Goal: Information Seeking & Learning: Learn about a topic

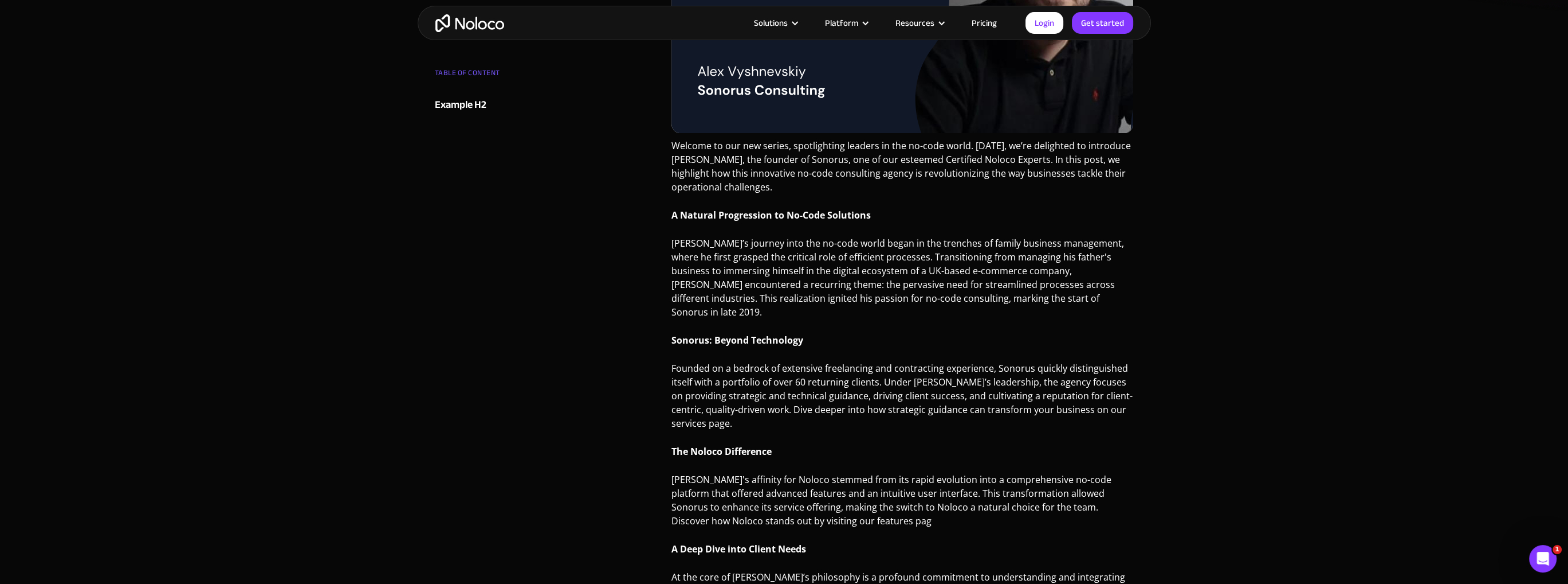
scroll to position [280, 0]
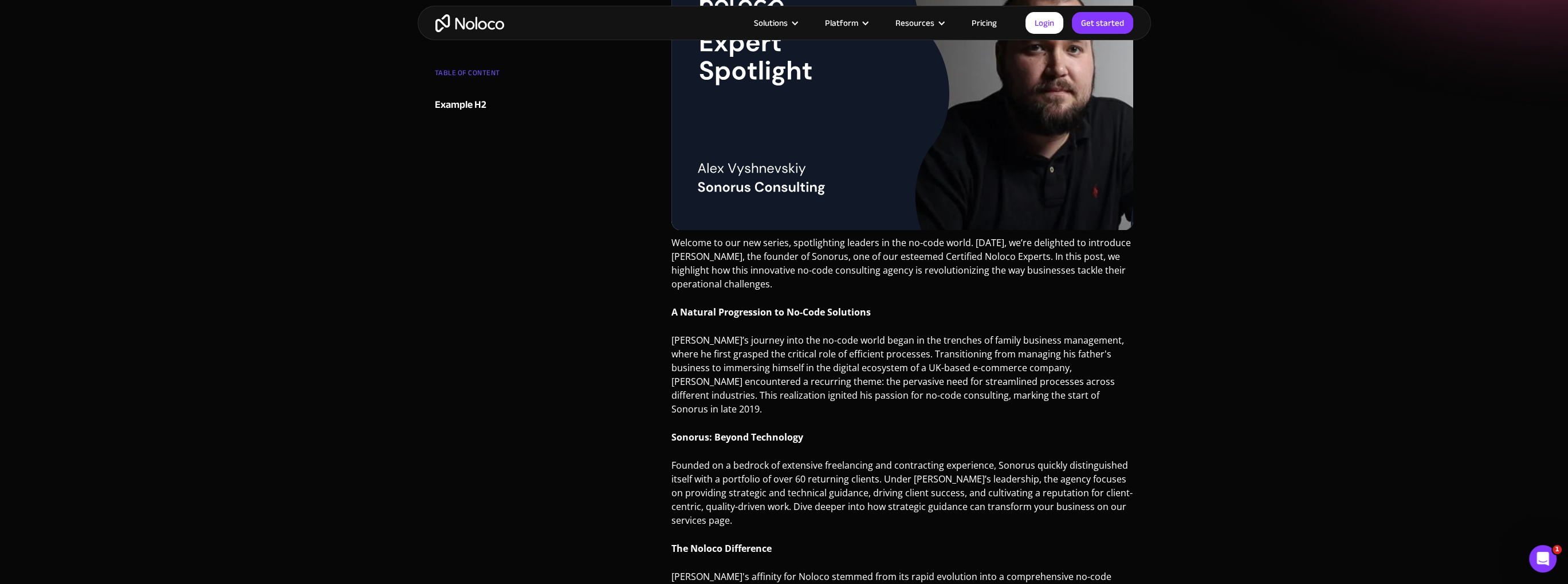
click at [830, 273] on p "Welcome to our new series, spotlighting leaders in the no-code world. [DATE], w…" at bounding box center [903, 267] width 462 height 64
click at [798, 279] on p "Welcome to our new series, spotlighting leaders in the no-code world. [DATE], w…" at bounding box center [903, 267] width 462 height 64
click at [742, 363] on p "[PERSON_NAME]’s journey into the no-code world began in the trenches of family …" at bounding box center [903, 378] width 462 height 91
click at [730, 380] on p "[PERSON_NAME]’s journey into the no-code world began in the trenches of family …" at bounding box center [903, 378] width 462 height 91
click at [912, 461] on p "Founded on a bedrock of extensive freelancing and contracting experience, Sonor…" at bounding box center [903, 497] width 462 height 77
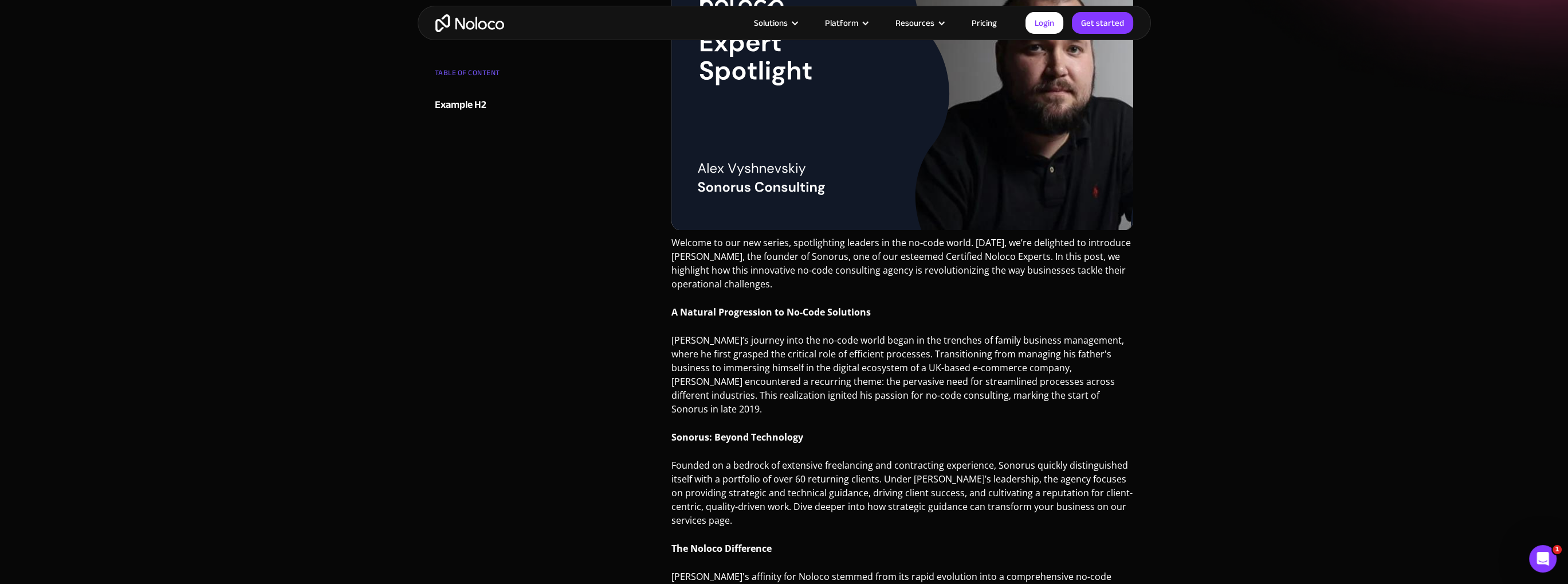
click at [722, 472] on p "Founded on a bedrock of extensive freelancing and contracting experience, Sonor…" at bounding box center [903, 497] width 462 height 77
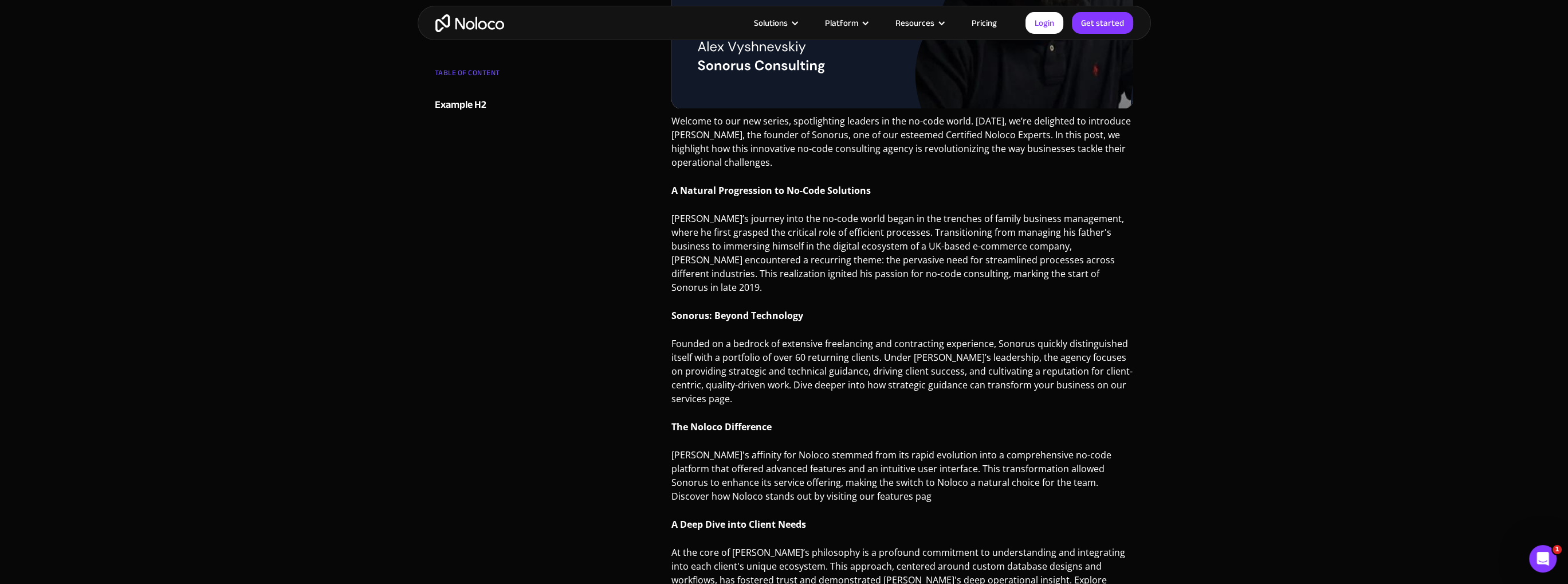
scroll to position [432, 0]
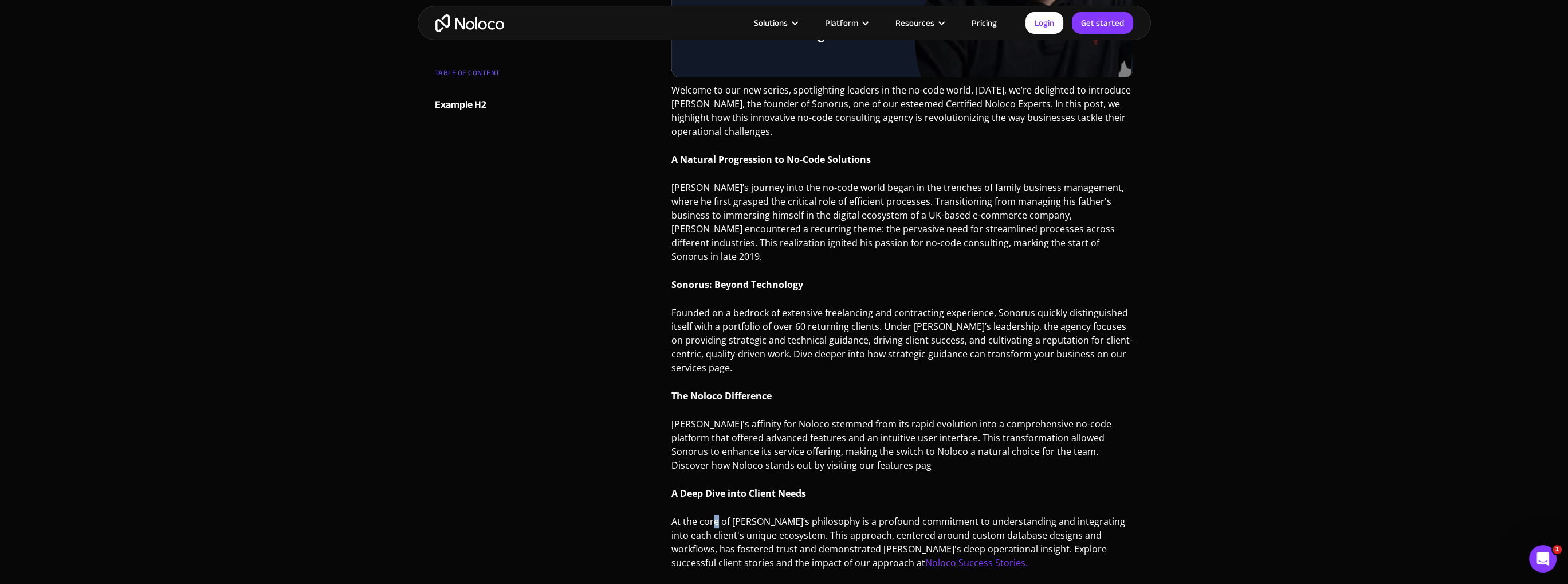
click at [710, 514] on p "At the core of [PERSON_NAME]’s philosophy is a profound commitment to understan…" at bounding box center [903, 546] width 462 height 64
click at [726, 514] on p "At the core of [PERSON_NAME]’s philosophy is a profound commitment to understan…" at bounding box center [903, 546] width 462 height 64
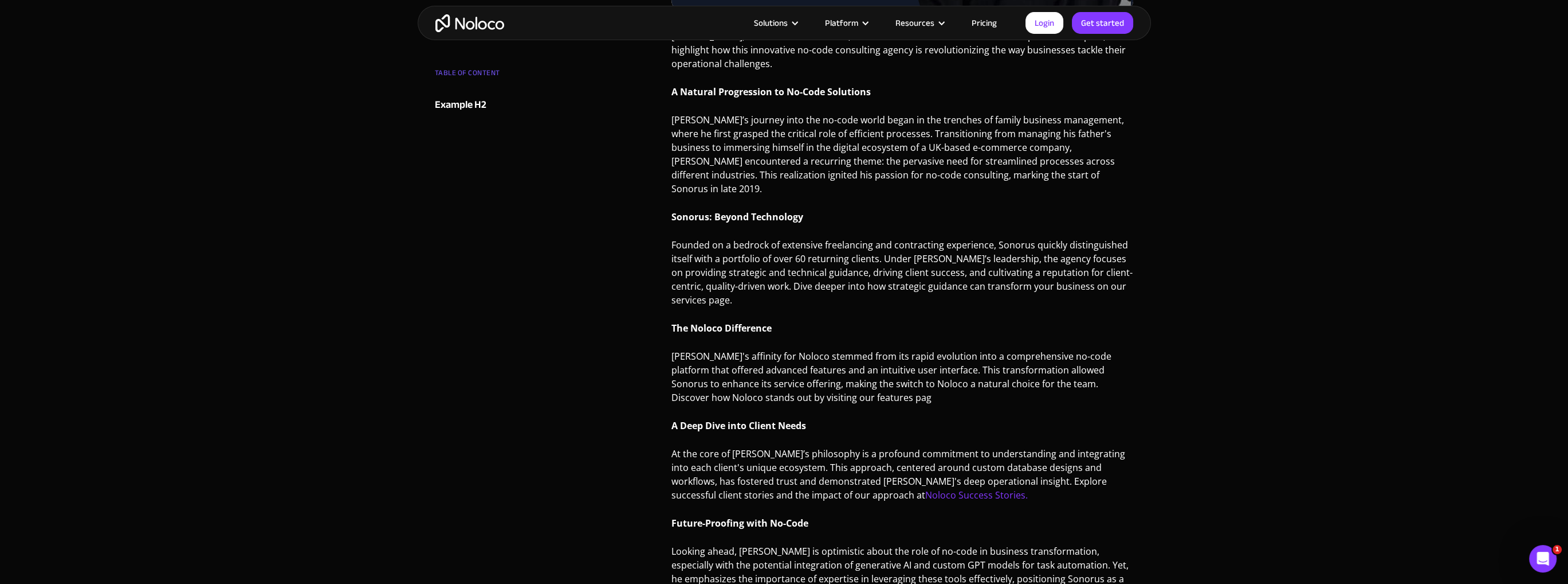
scroll to position [585, 0]
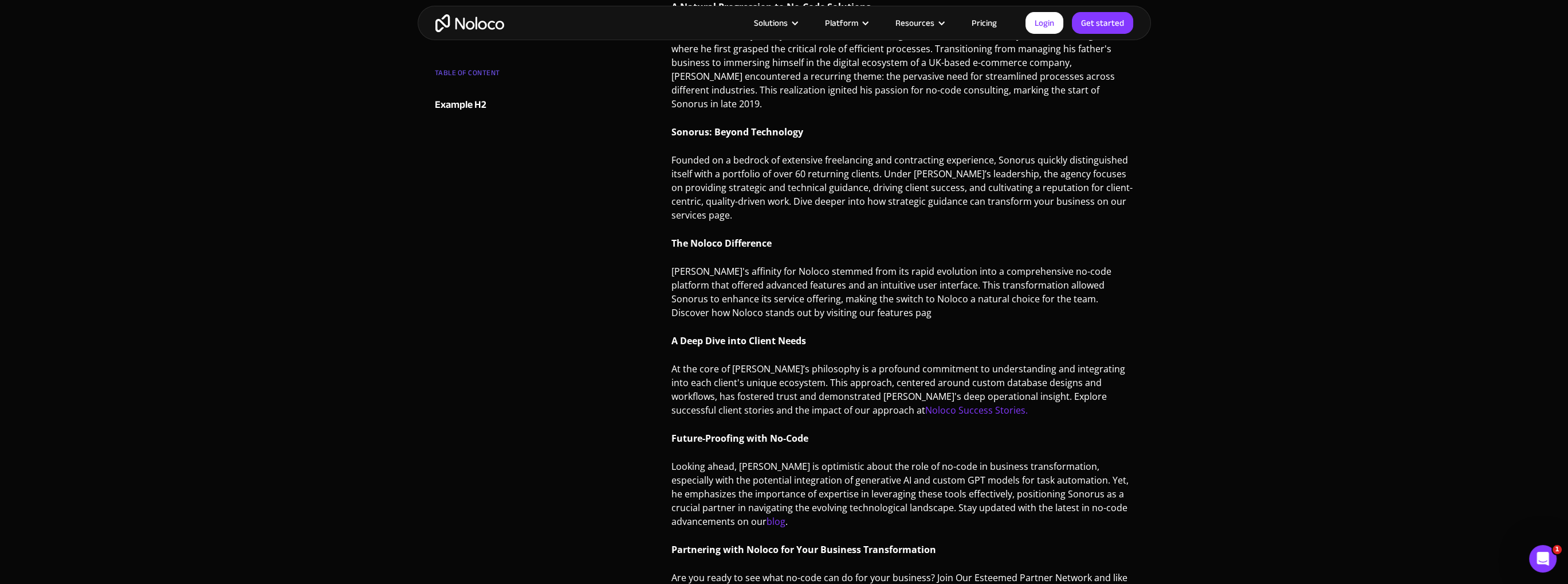
click at [695, 459] on p "Looking ahead, [PERSON_NAME] is optimistic about the role of no-code in busines…" at bounding box center [903, 497] width 462 height 77
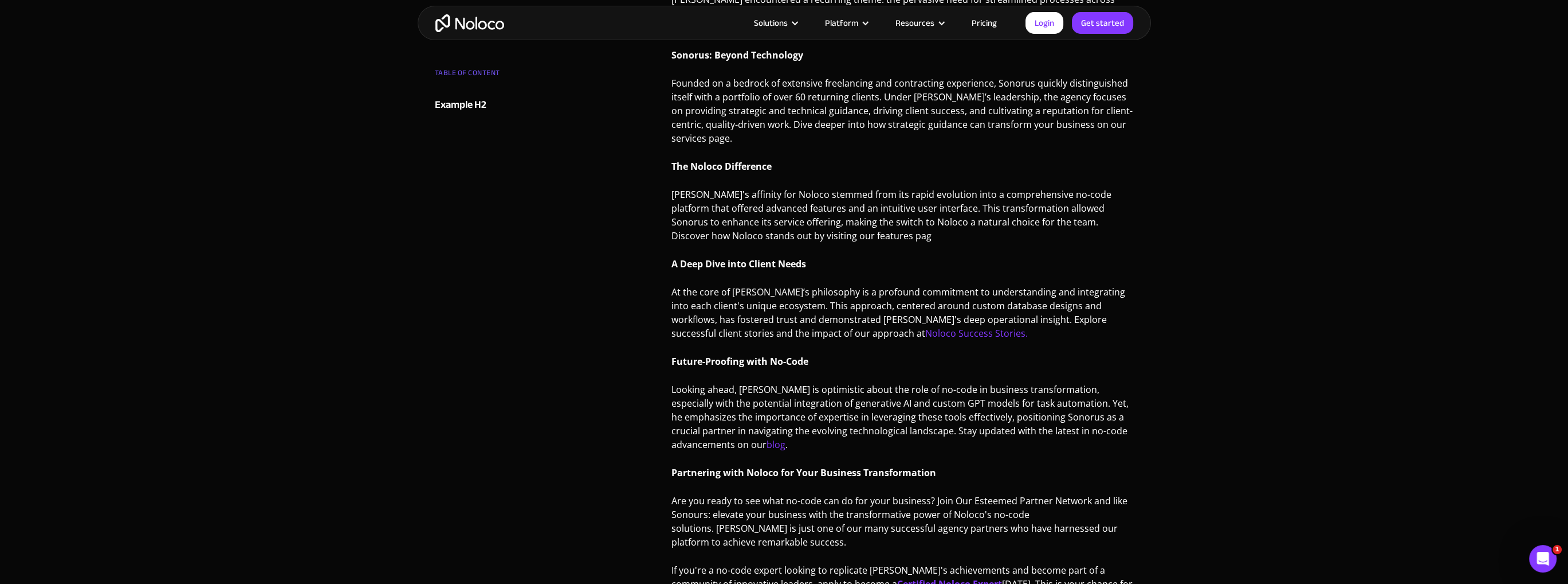
click at [757, 516] on p "Are you ready to see what no-code can do for your business? Join Our Esteemed P…" at bounding box center [903, 525] width 462 height 64
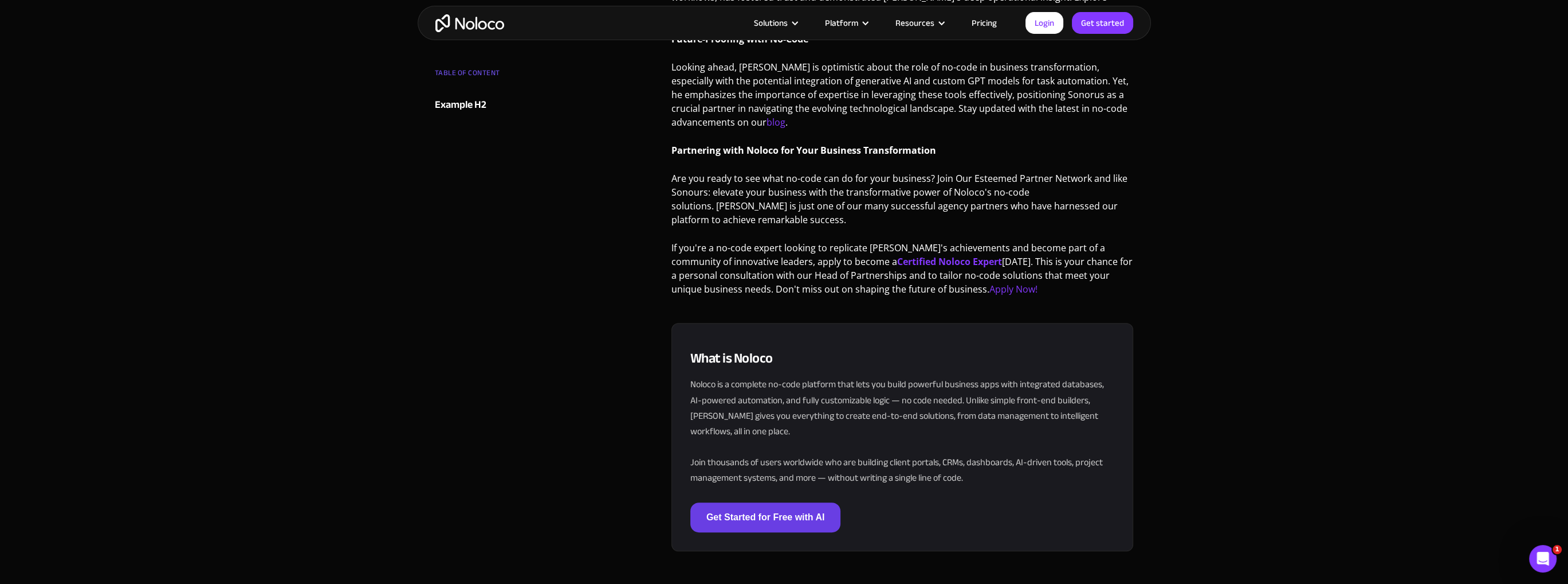
scroll to position [1120, 0]
